Goal: Communication & Community: Answer question/provide support

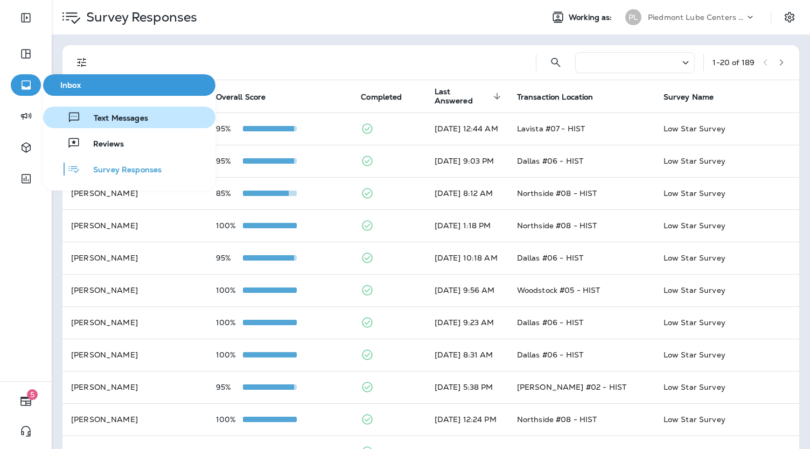
click at [111, 121] on span "Text Messages" at bounding box center [114, 119] width 67 height 10
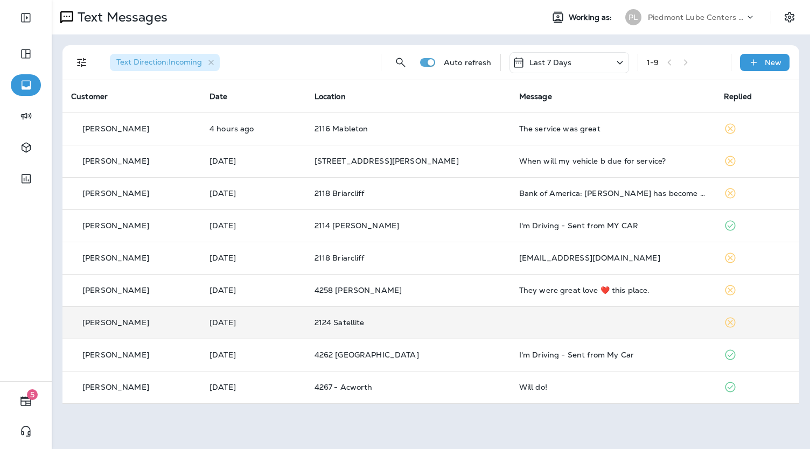
click at [456, 325] on p "2124 Satellite" at bounding box center [409, 322] width 188 height 9
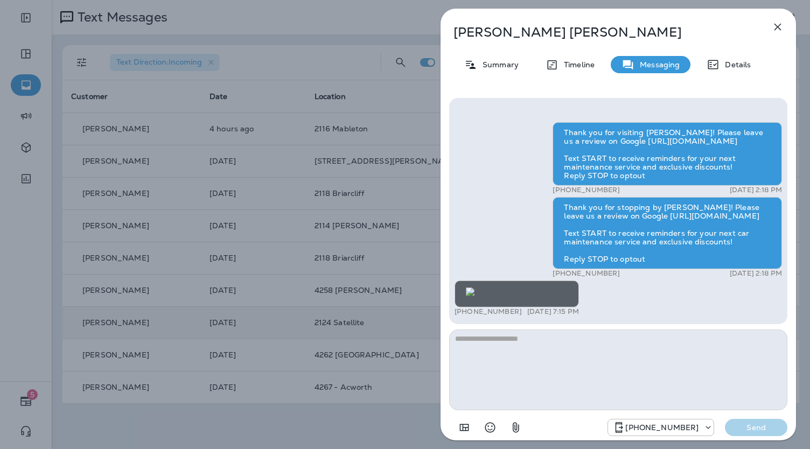
click at [365, 308] on div "[PERSON_NAME] Summary Timeline Messaging Details Thank you for visiting [PERSON…" at bounding box center [405, 224] width 810 height 449
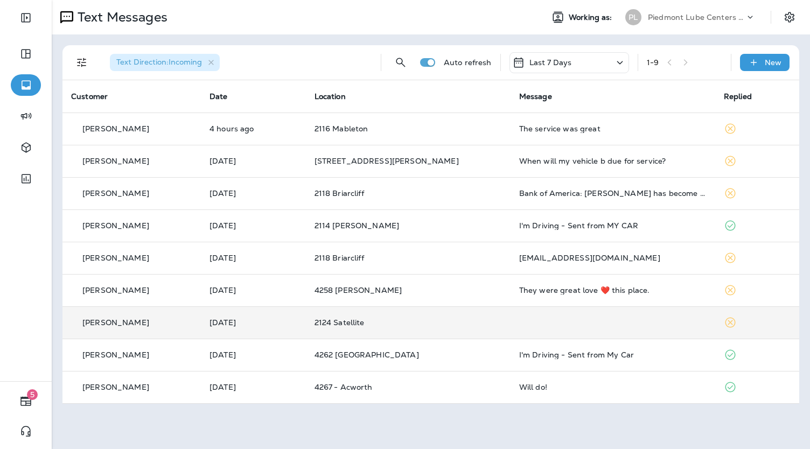
click at [466, 318] on p "2124 Satellite" at bounding box center [409, 322] width 188 height 9
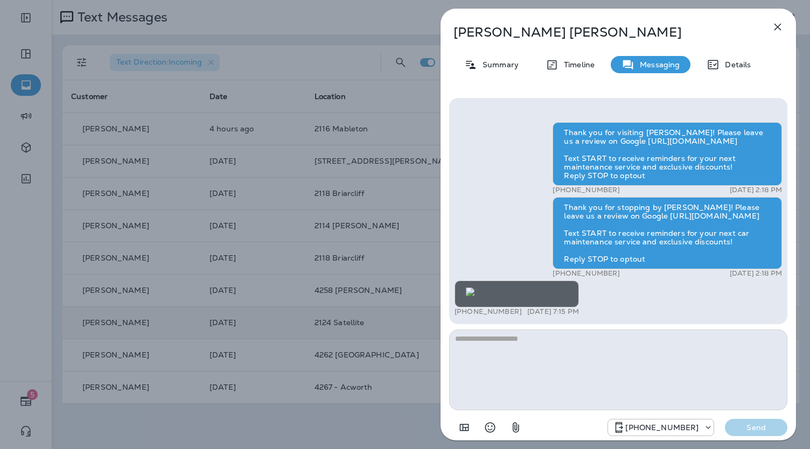
click at [369, 214] on div "[PERSON_NAME] Summary Timeline Messaging Details Thank you for visiting [PERSON…" at bounding box center [405, 224] width 810 height 449
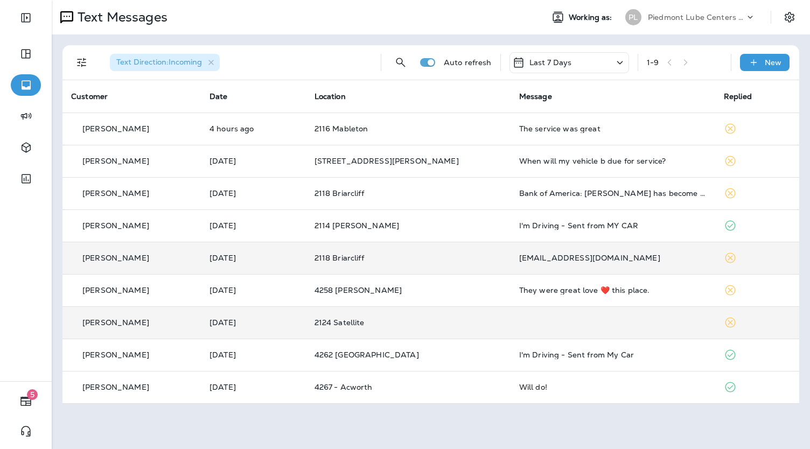
click at [519, 254] on div "[EMAIL_ADDRESS][DOMAIN_NAME]" at bounding box center [613, 258] width 188 height 9
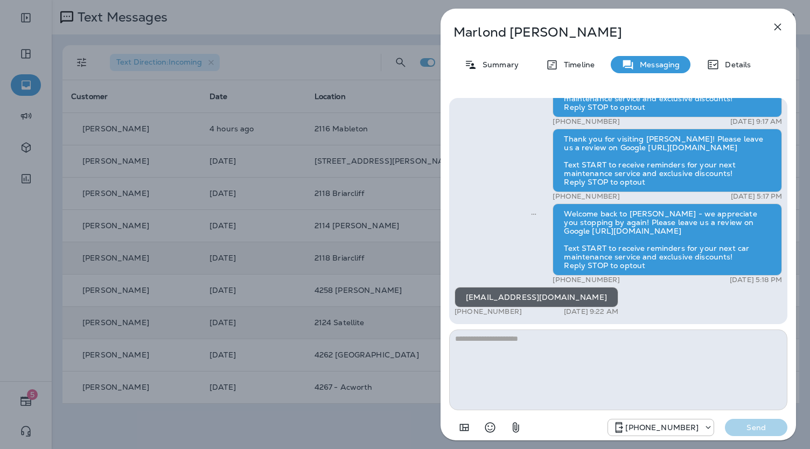
click at [359, 220] on div "[PERSON_NAME] Summary Timeline Messaging Details Thank you for visiting [PERSON…" at bounding box center [405, 224] width 810 height 449
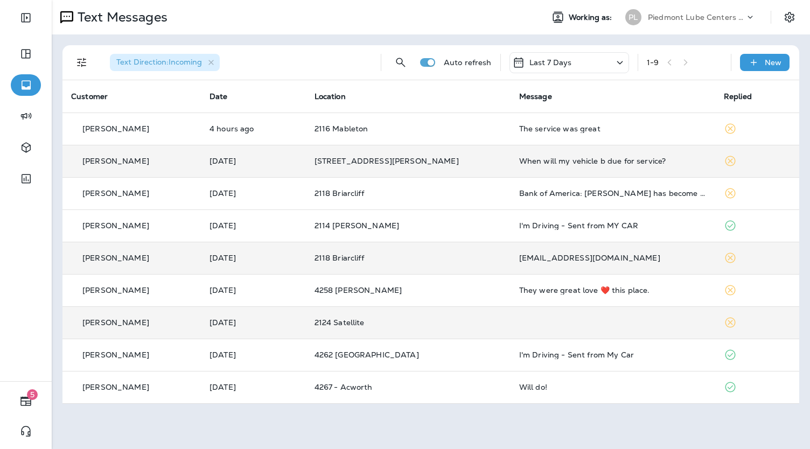
click at [522, 162] on div "When will my vehicle b due for service?" at bounding box center [613, 161] width 188 height 9
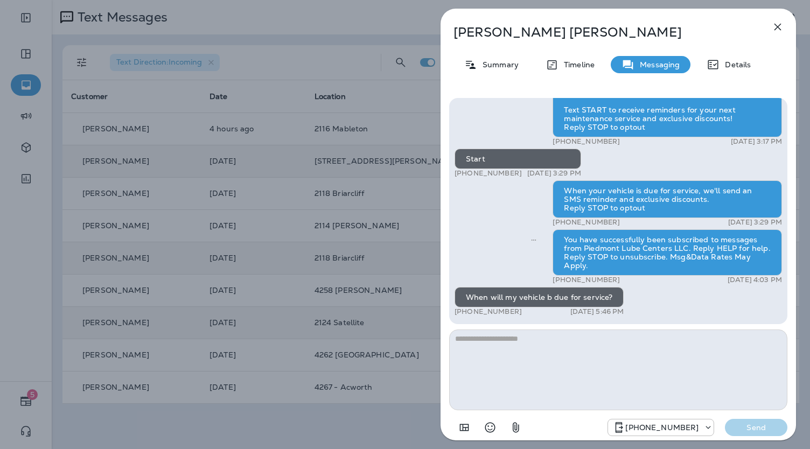
click at [370, 151] on div "[PERSON_NAME] Summary Timeline Messaging Details Thank you for visiting [PERSON…" at bounding box center [405, 224] width 810 height 449
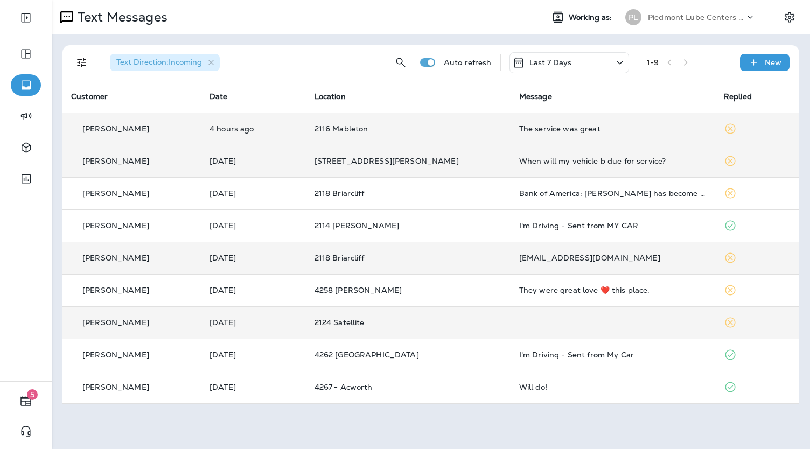
click at [519, 131] on div "The service was great" at bounding box center [613, 128] width 188 height 9
